Goal: Communication & Community: Answer question/provide support

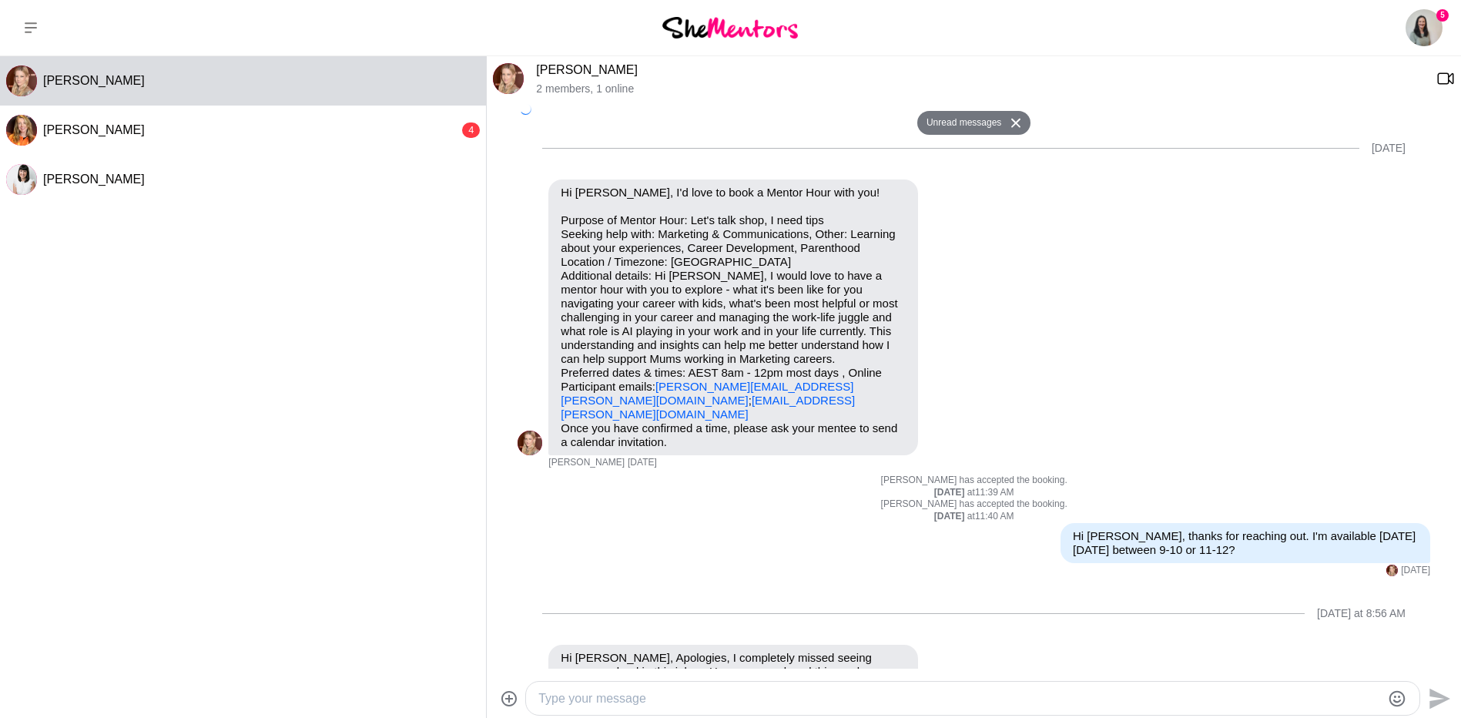
scroll to position [7, 0]
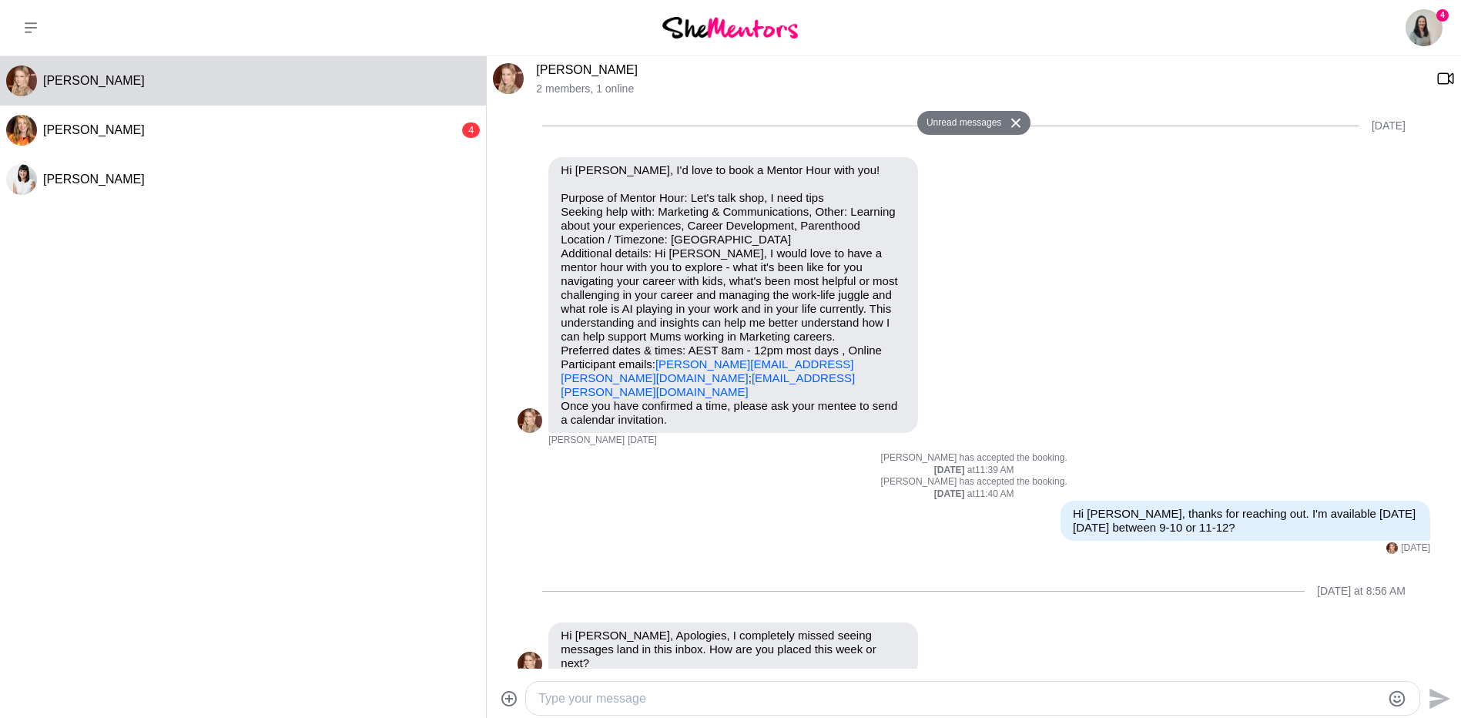
click at [576, 697] on textarea "Type your message" at bounding box center [959, 698] width 842 height 18
type textarea "HI [PERSON_NAME], no problem! This week I can do Wed 10-12, Thurs 9-12,"
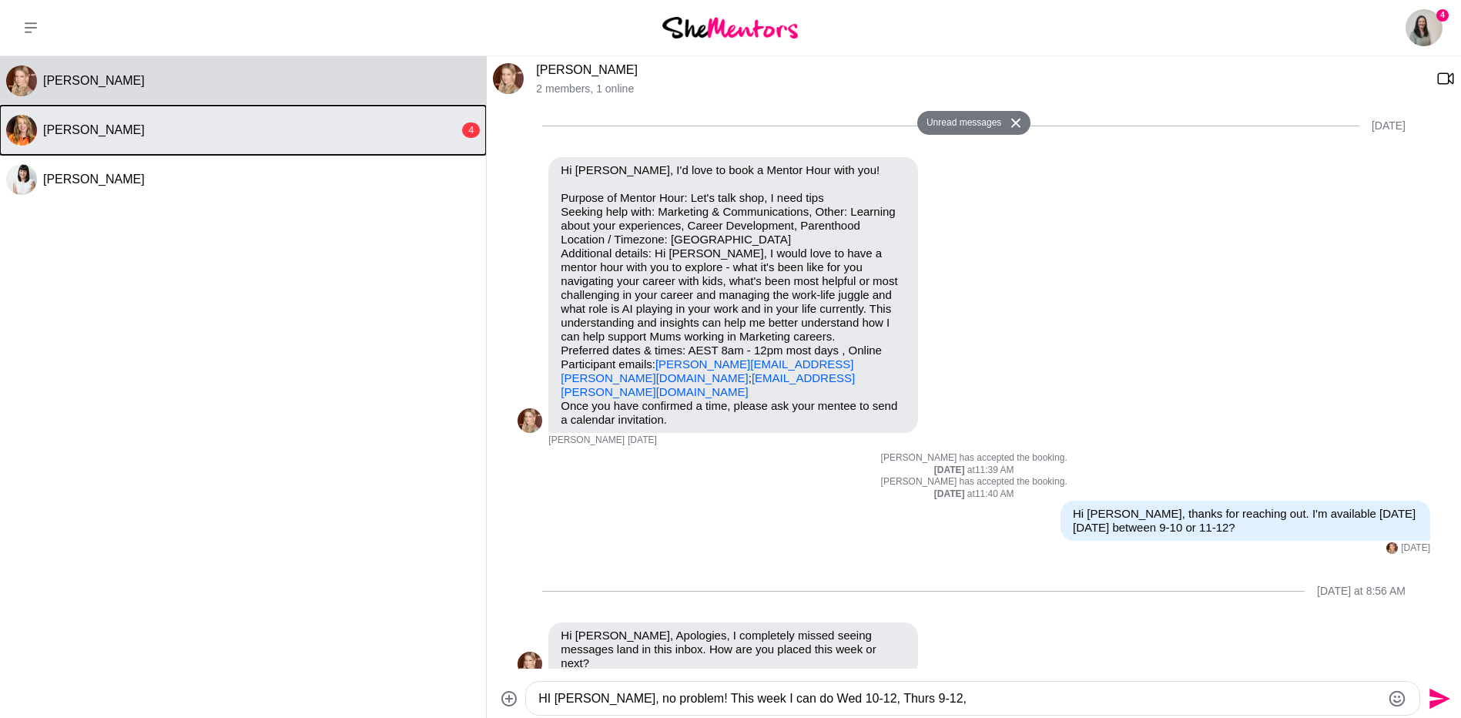
click at [239, 138] on button "[PERSON_NAME] 4" at bounding box center [243, 129] width 486 height 49
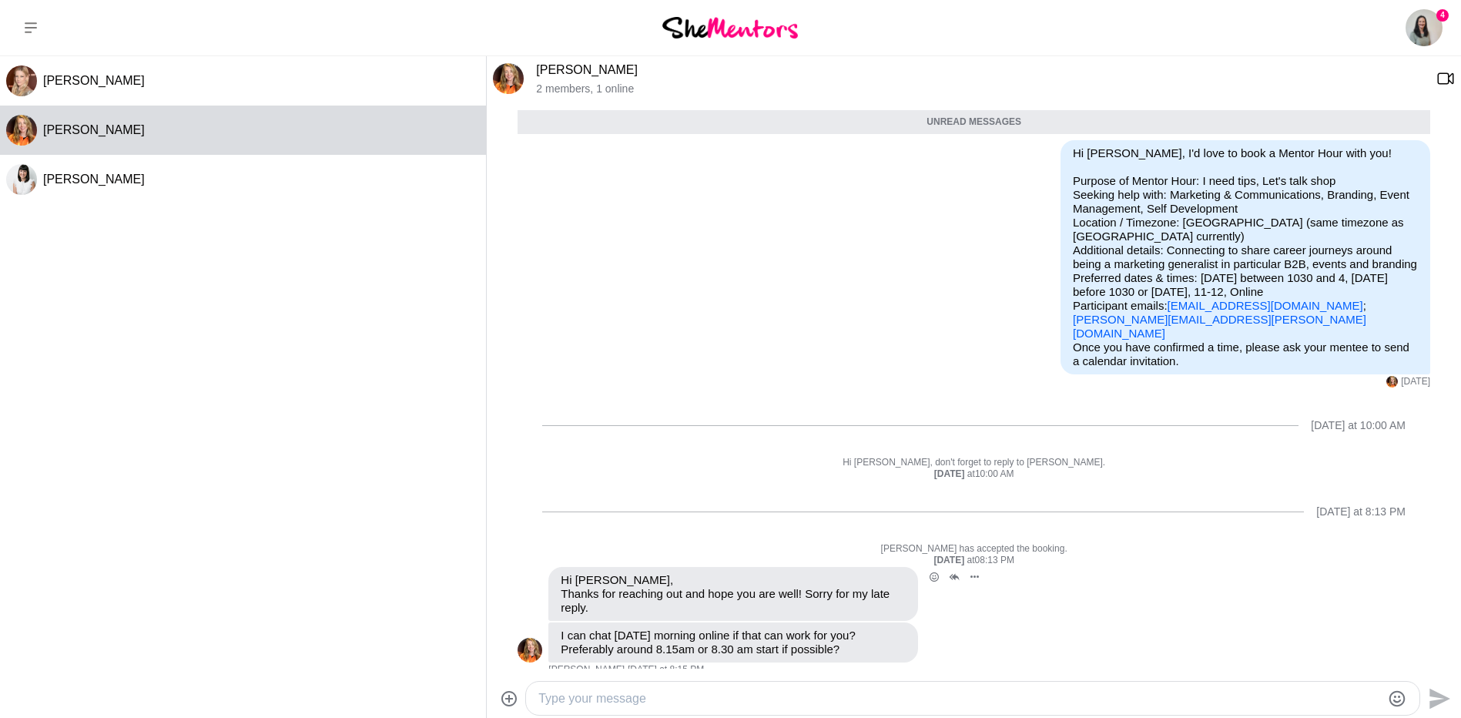
scroll to position [59, 0]
click at [585, 704] on textarea "Type your message" at bounding box center [959, 698] width 842 height 18
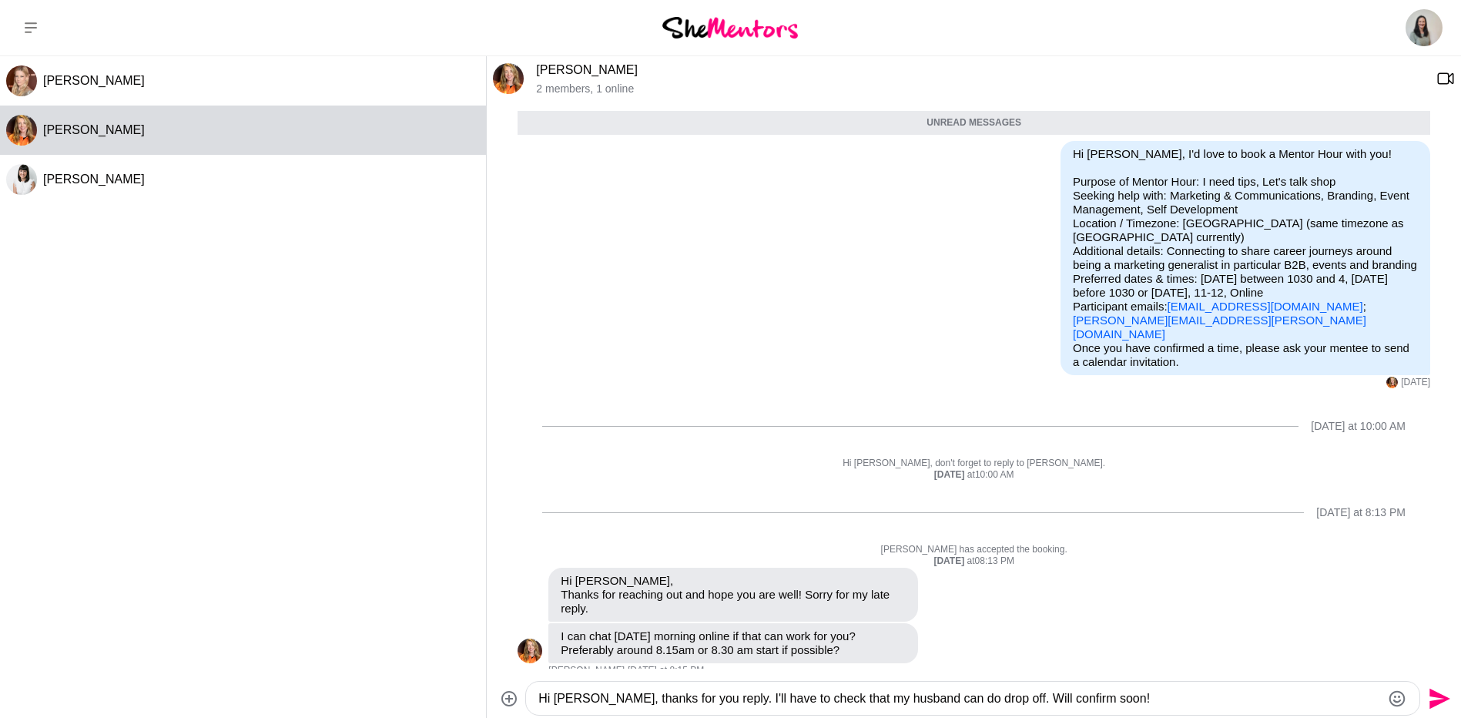
click at [992, 695] on textarea "Hi [PERSON_NAME], thanks for you reply. I'll have to check that my husband can …" at bounding box center [959, 698] width 842 height 18
type textarea "Hi [PERSON_NAME], thanks for you reply. I'll have to check that my husband can …"
click at [1438, 695] on icon "Send" at bounding box center [1439, 698] width 21 height 21
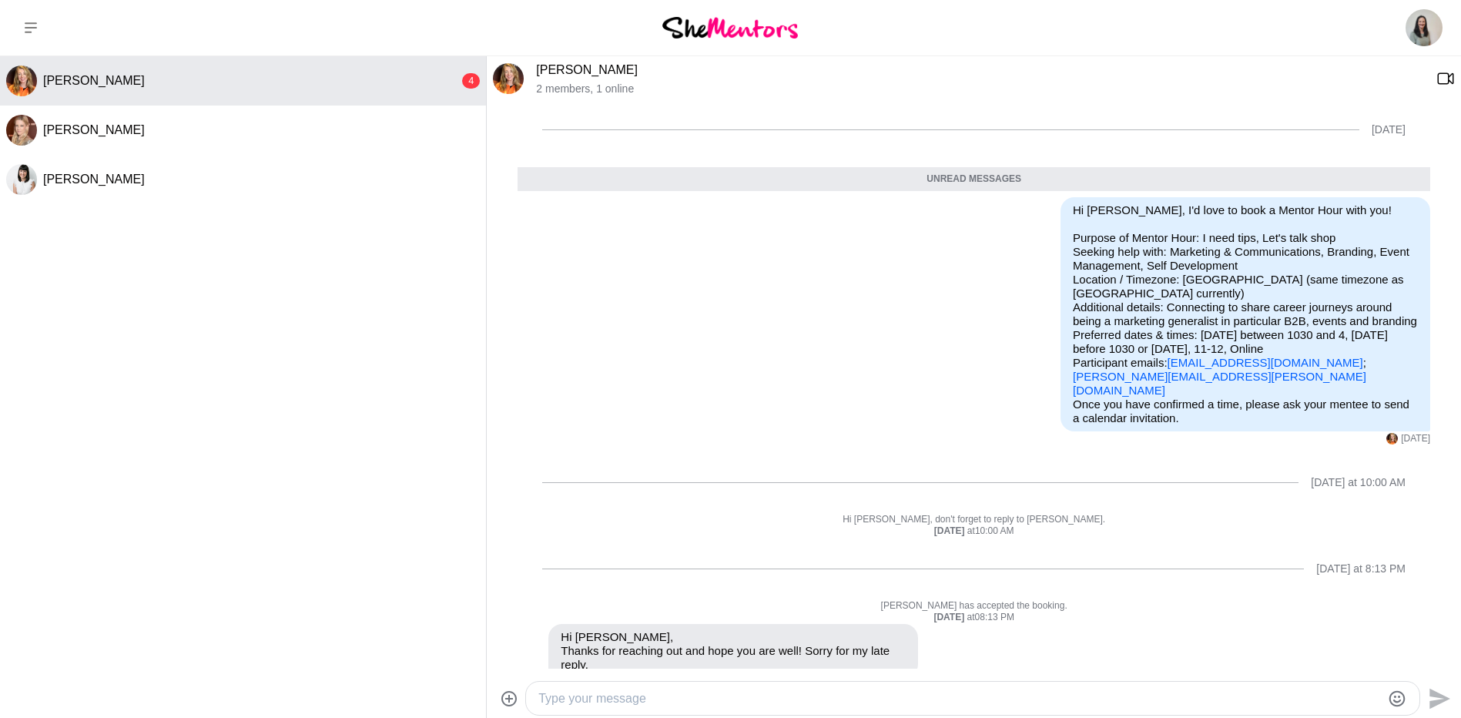
scroll to position [0, 0]
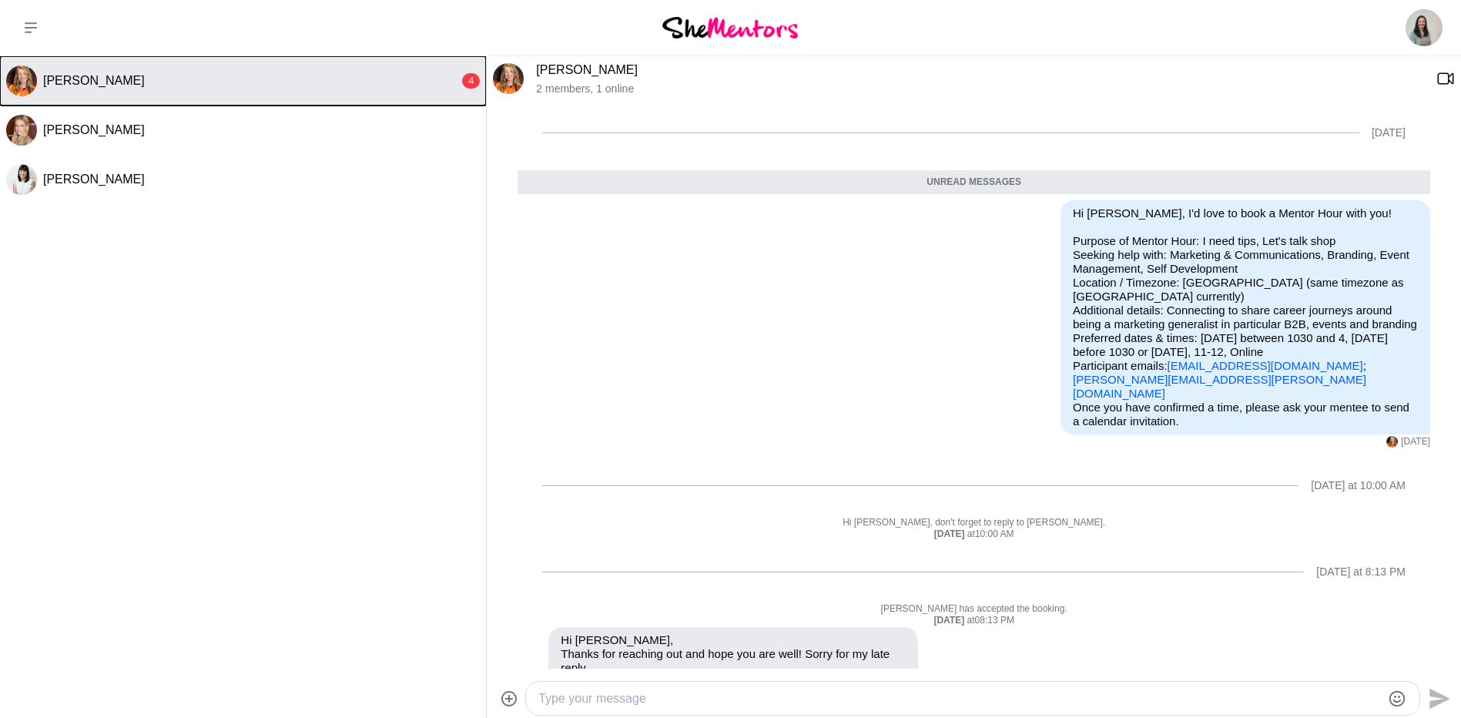
click at [391, 80] on div "[PERSON_NAME]" at bounding box center [251, 80] width 416 height 15
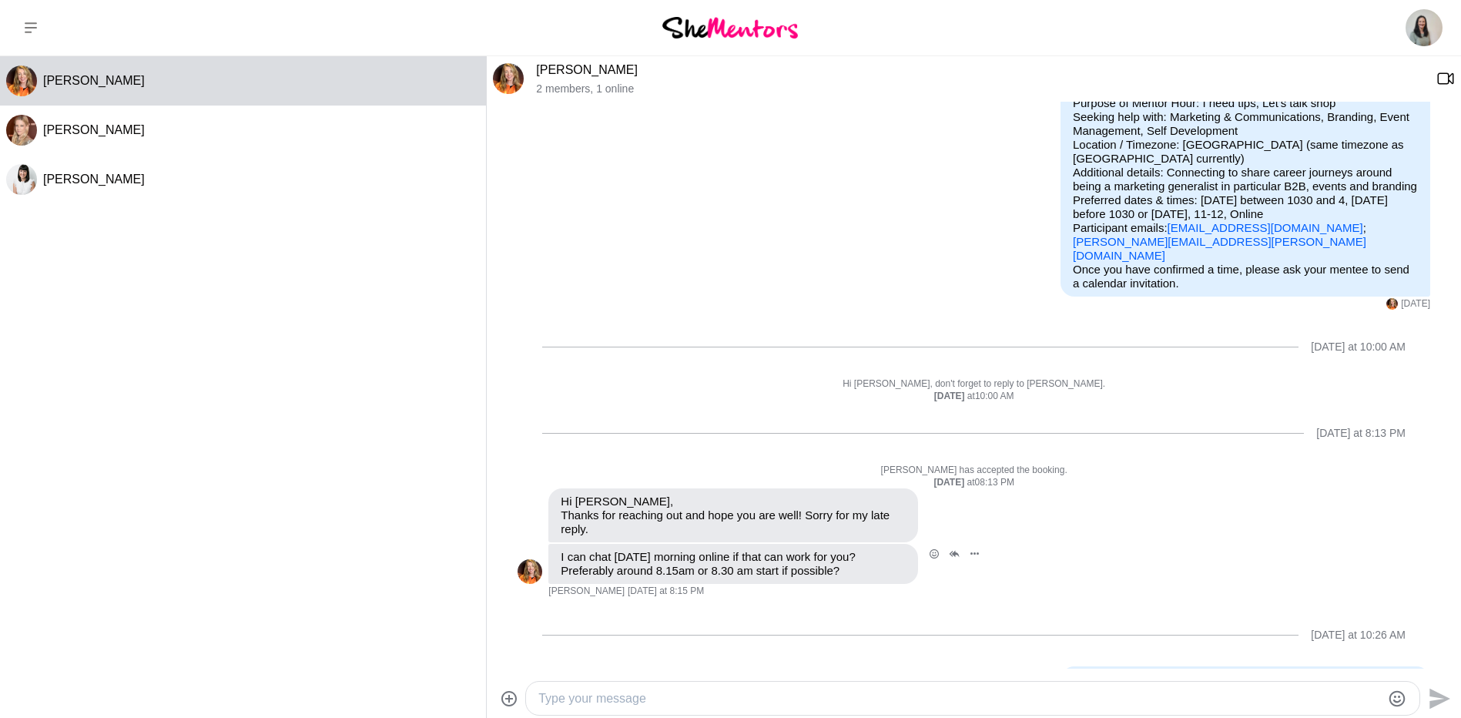
scroll to position [145, 0]
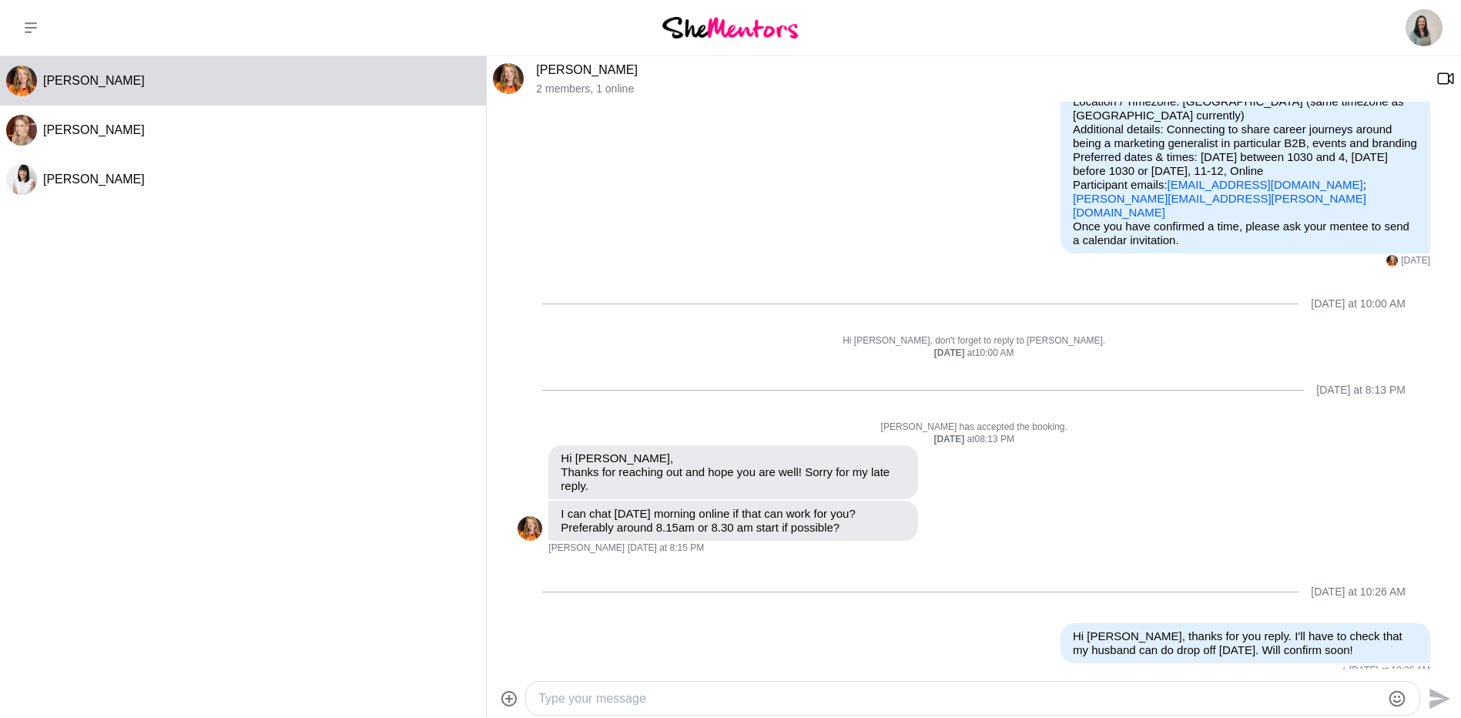
click at [601, 688] on div at bounding box center [959, 698] width 842 height 21
click at [604, 695] on textarea "Type your message" at bounding box center [959, 698] width 842 height 18
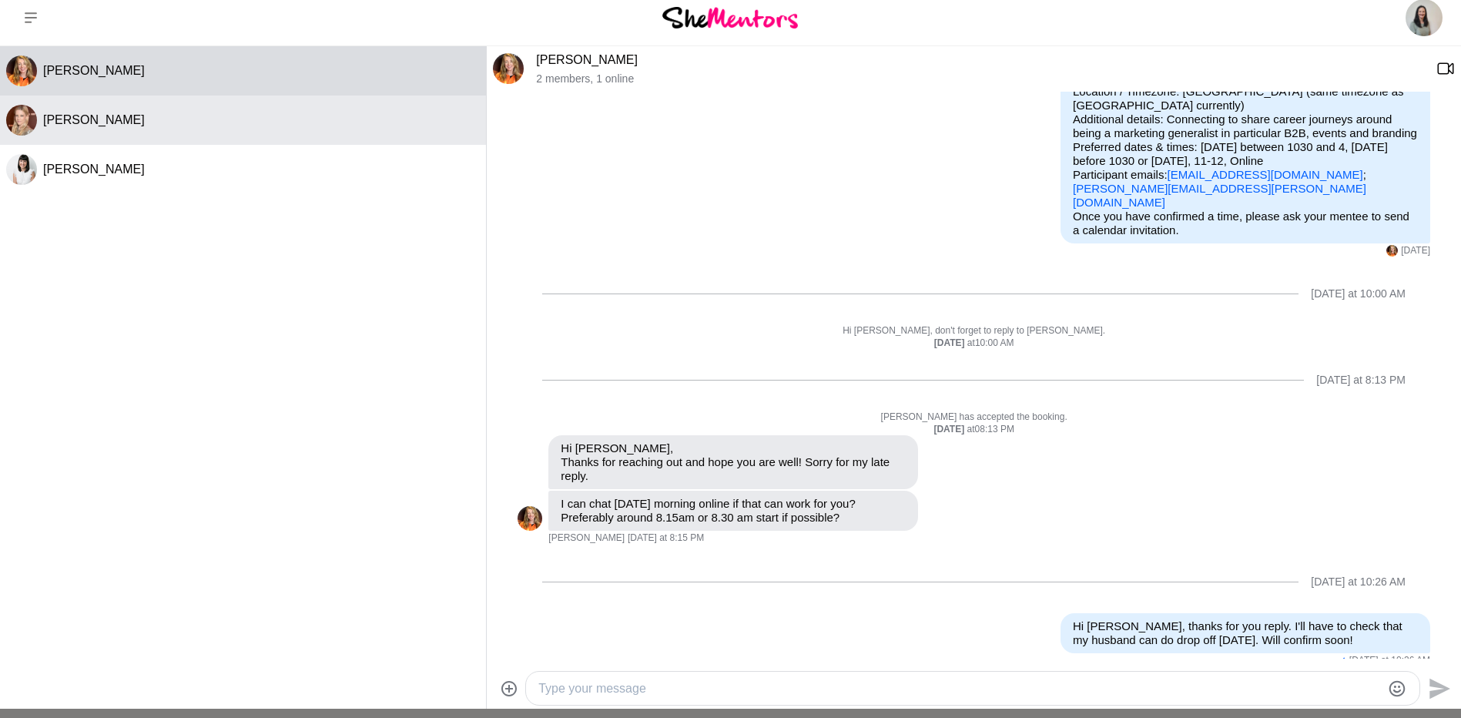
scroll to position [0, 0]
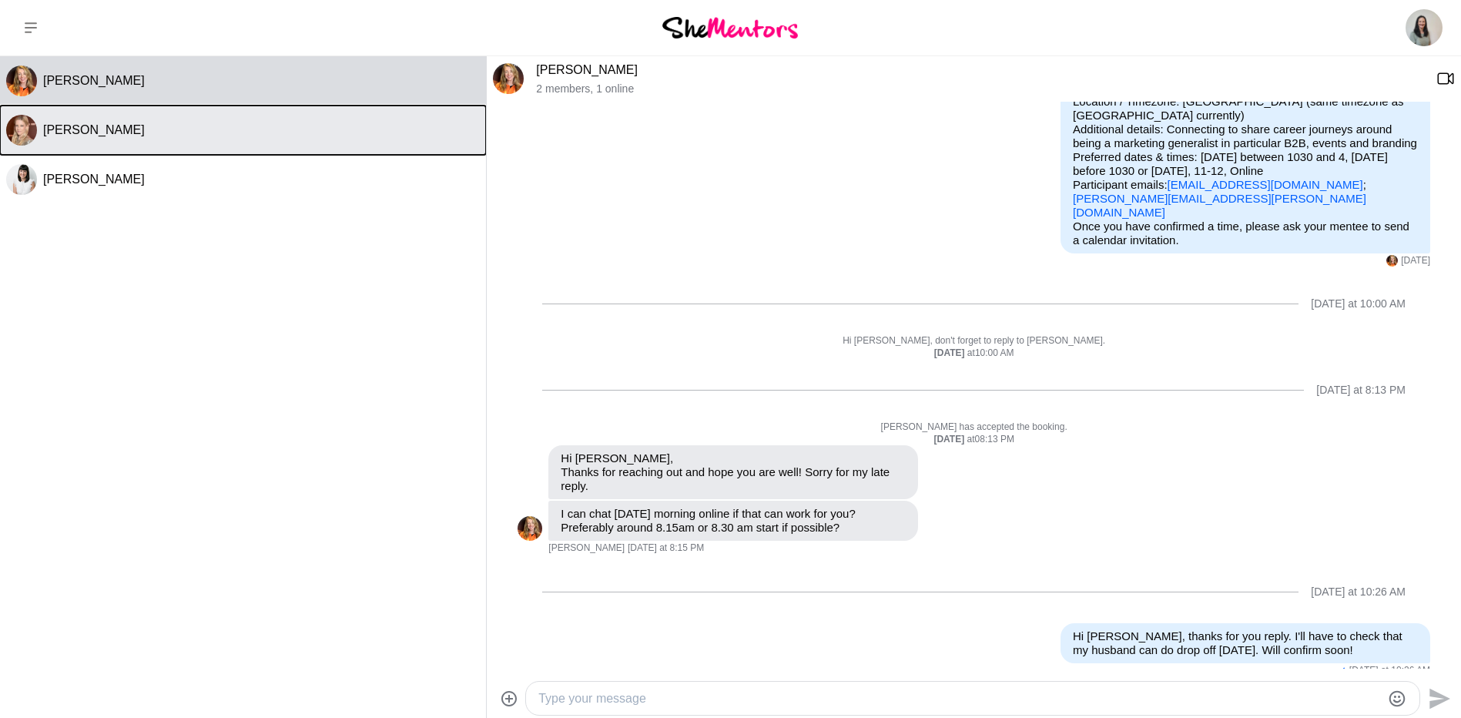
click at [166, 123] on div "[PERSON_NAME]" at bounding box center [261, 129] width 437 height 15
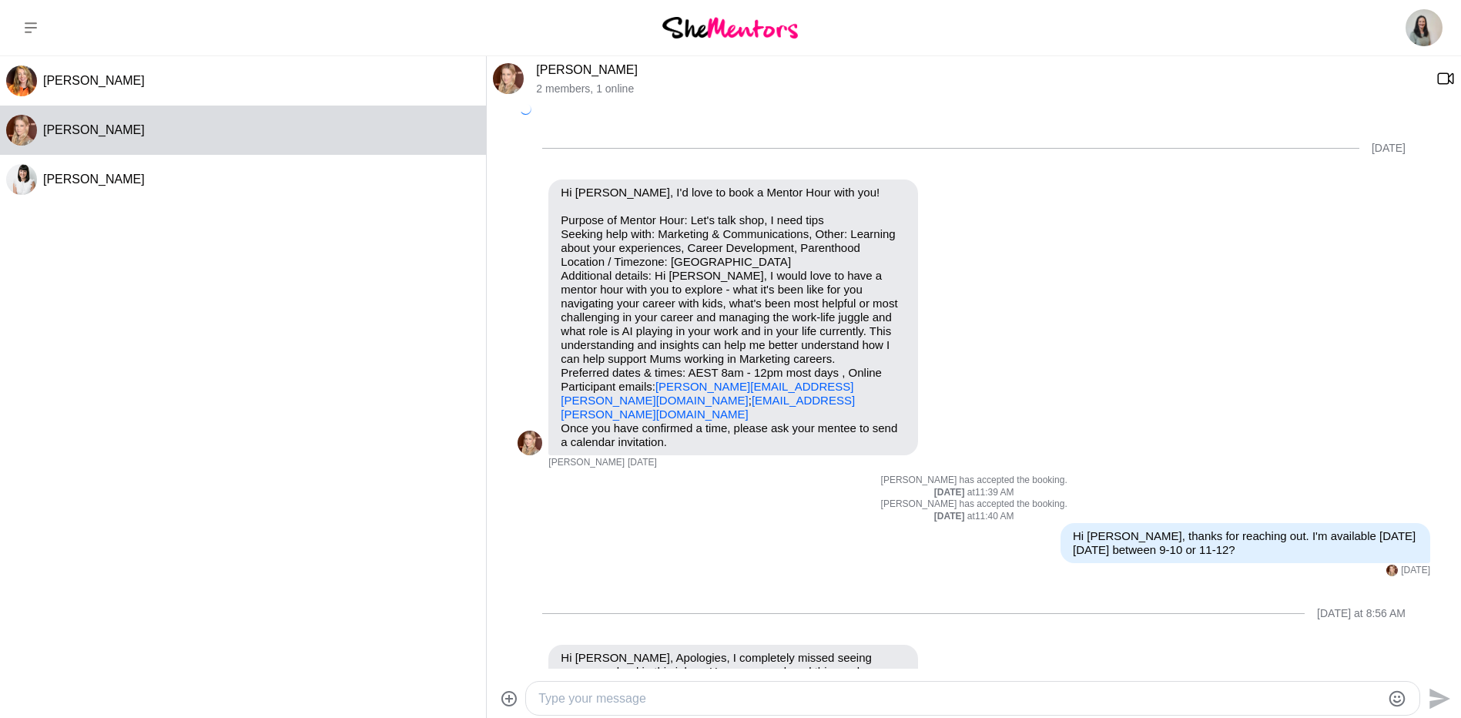
scroll to position [7, 0]
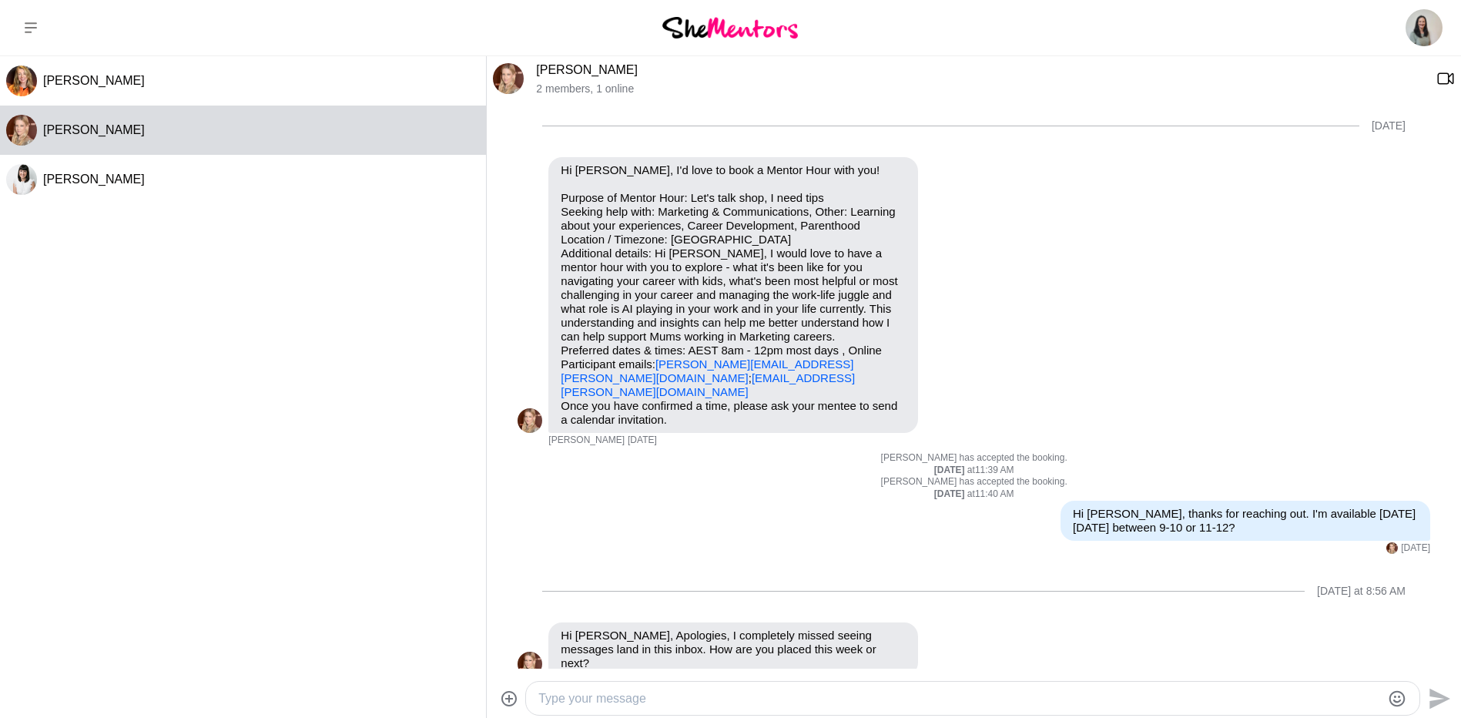
click at [656, 676] on div "[PERSON_NAME] 2 members , 1 online [DATE] Reply Pin Mark as unread Flag Mute Hi…" at bounding box center [974, 387] width 974 height 662
click at [651, 699] on textarea "Type your message" at bounding box center [959, 698] width 842 height 18
click at [966, 700] on textarea "Hi [PERSON_NAME], no problem! This week I can do Wed 27 10-12 or Thurs 28 9-12" at bounding box center [959, 698] width 842 height 18
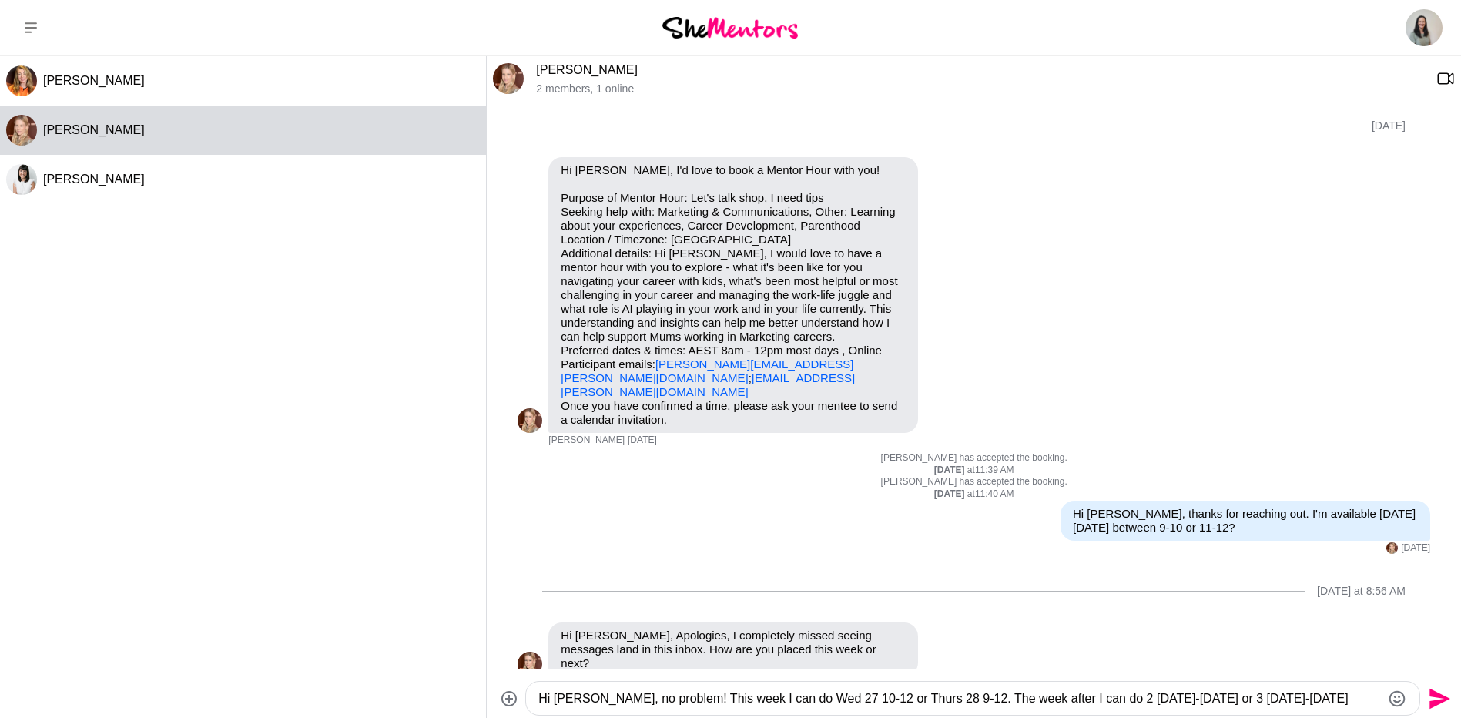
type textarea "Hi [PERSON_NAME], no problem! This week I can do Wed 27 10-12 or Thurs 28 9-12.…"
click at [1442, 703] on icon "Send" at bounding box center [1437, 698] width 25 height 25
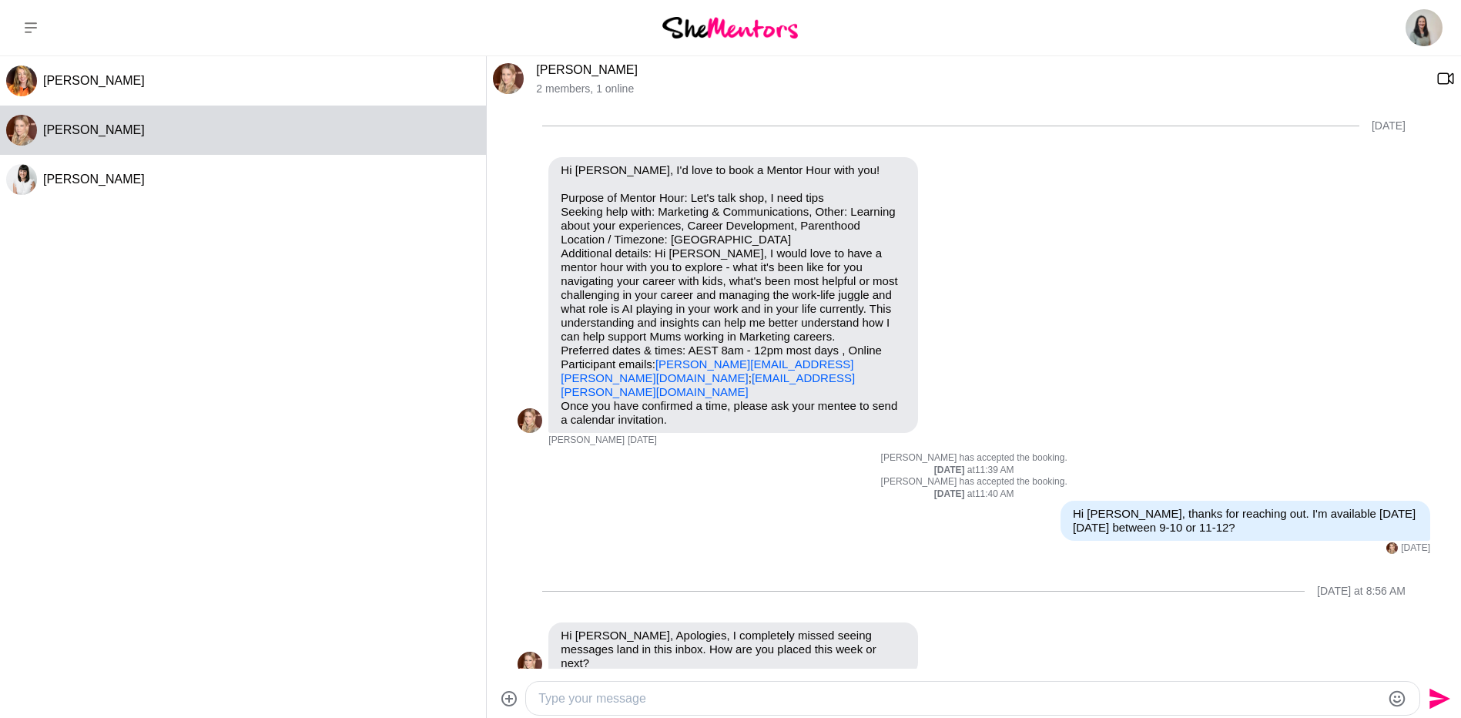
scroll to position [66, 0]
